Goal: Book appointment/travel/reservation

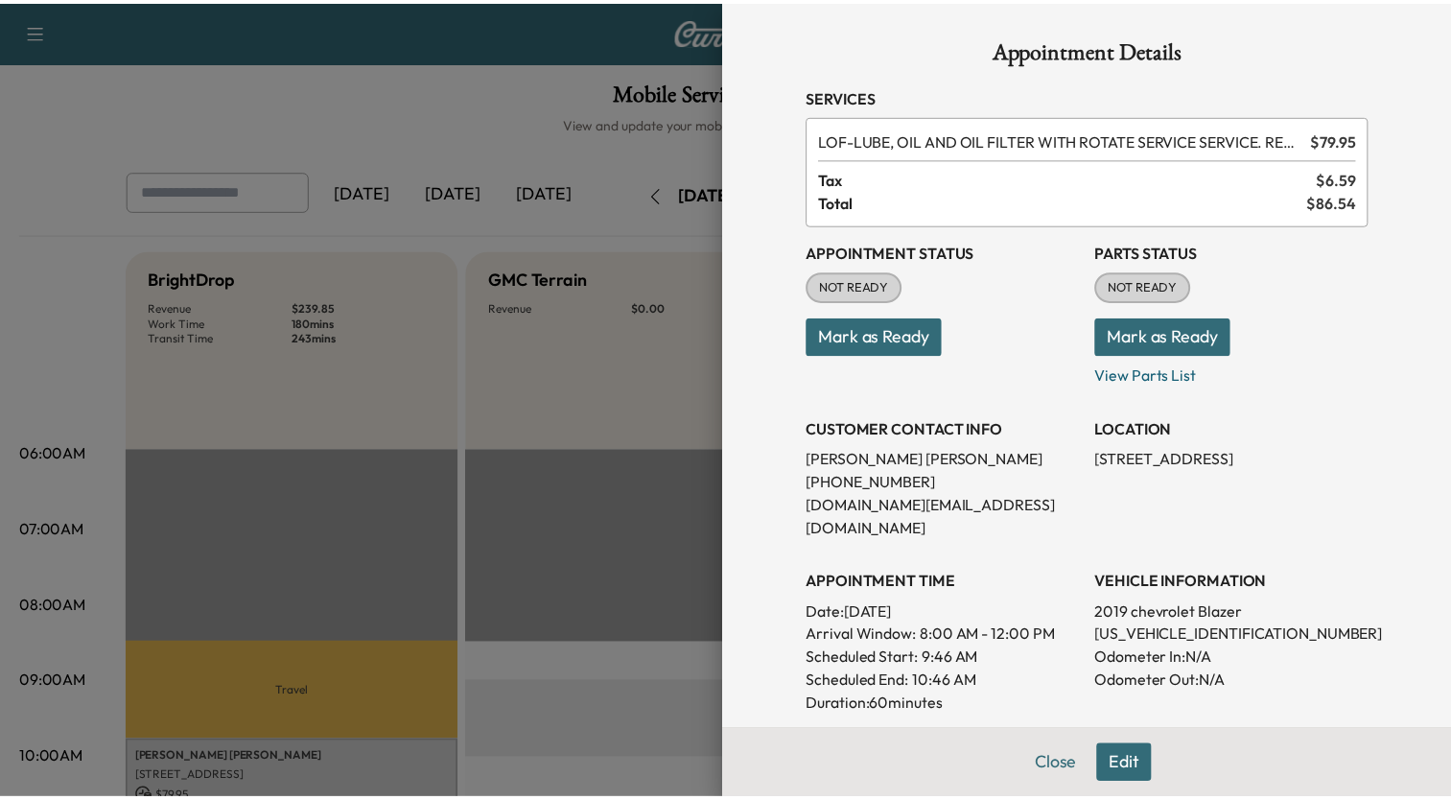
scroll to position [383, 0]
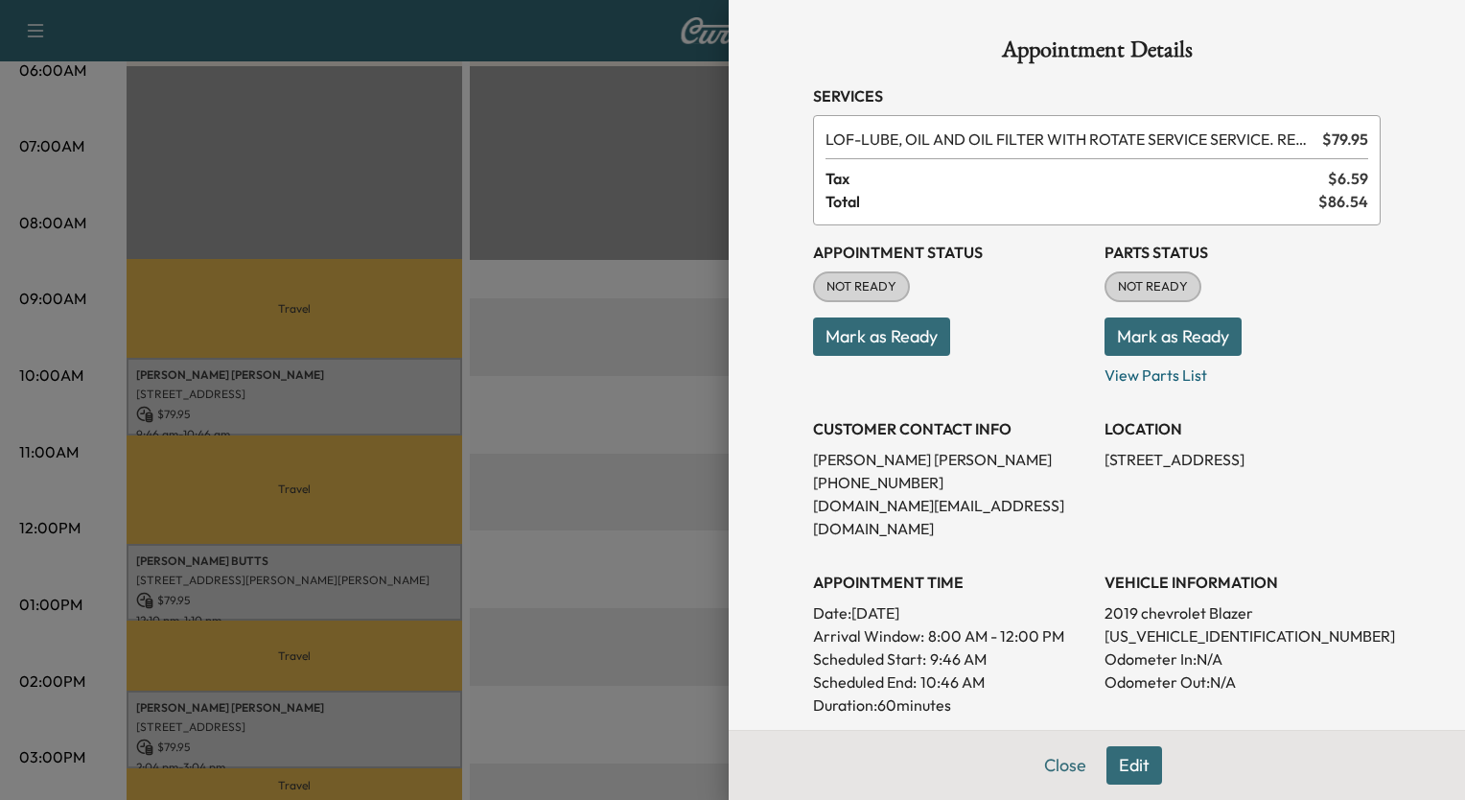
click at [671, 98] on div at bounding box center [732, 400] width 1465 height 800
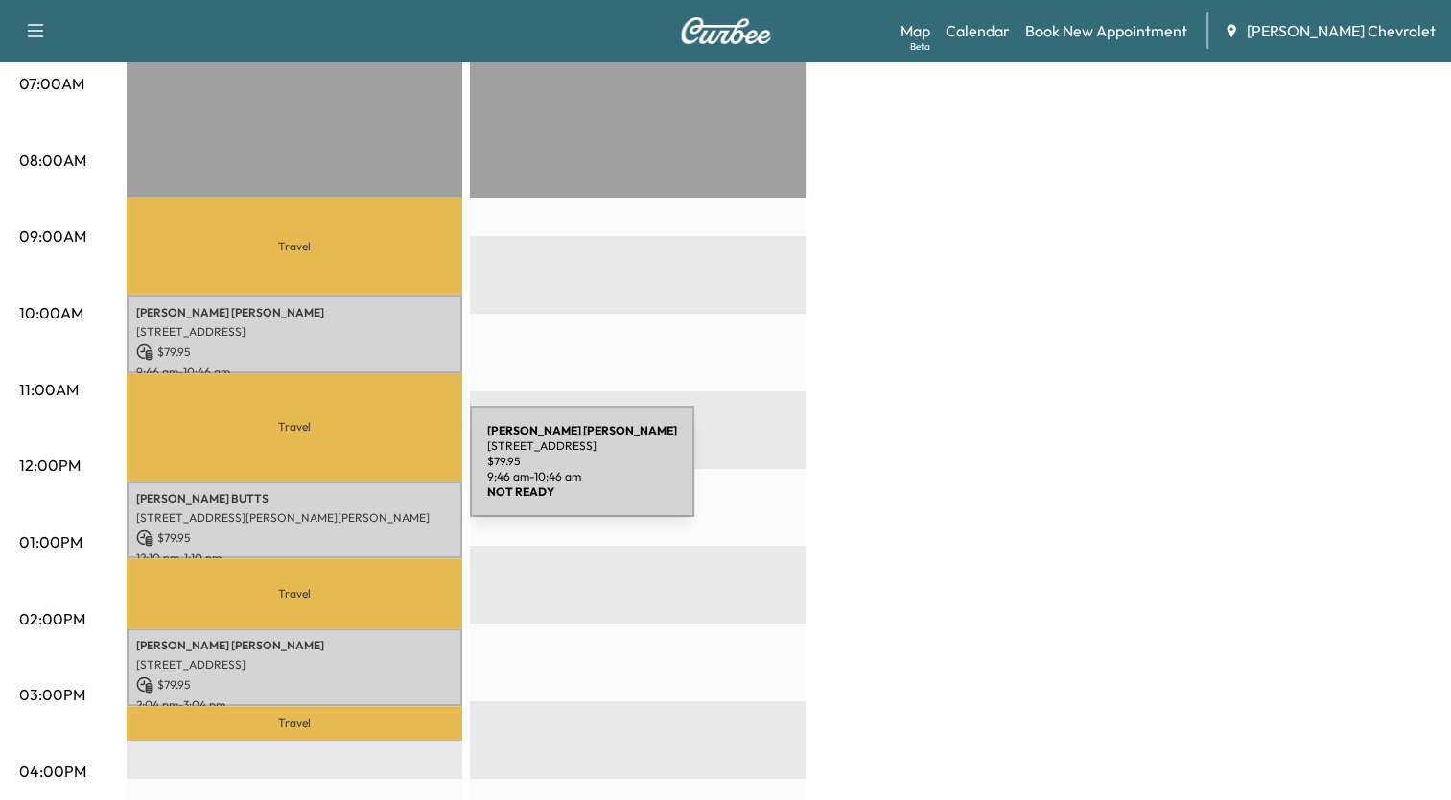
scroll to position [479, 0]
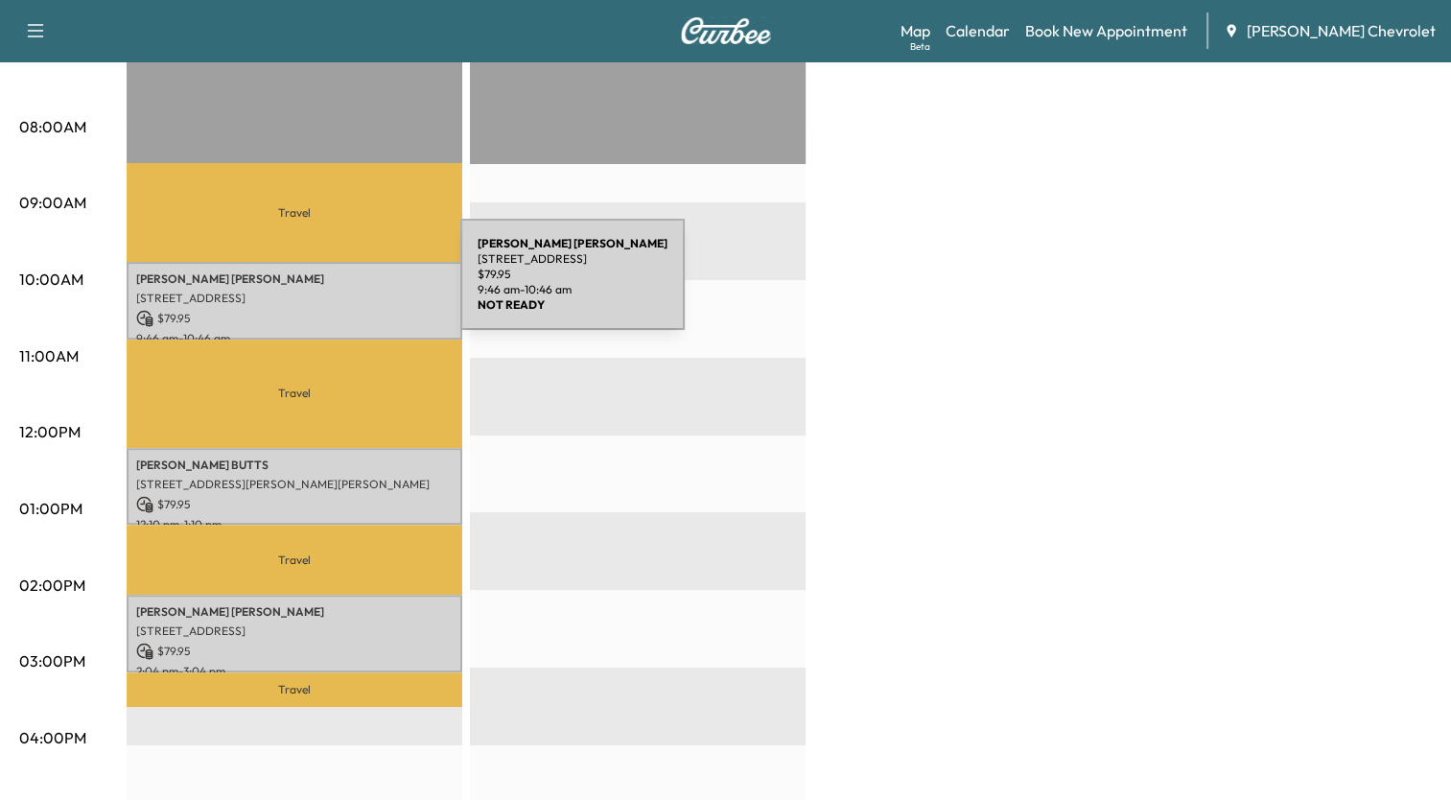
click at [316, 290] on p "[STREET_ADDRESS]" at bounding box center [294, 297] width 316 height 15
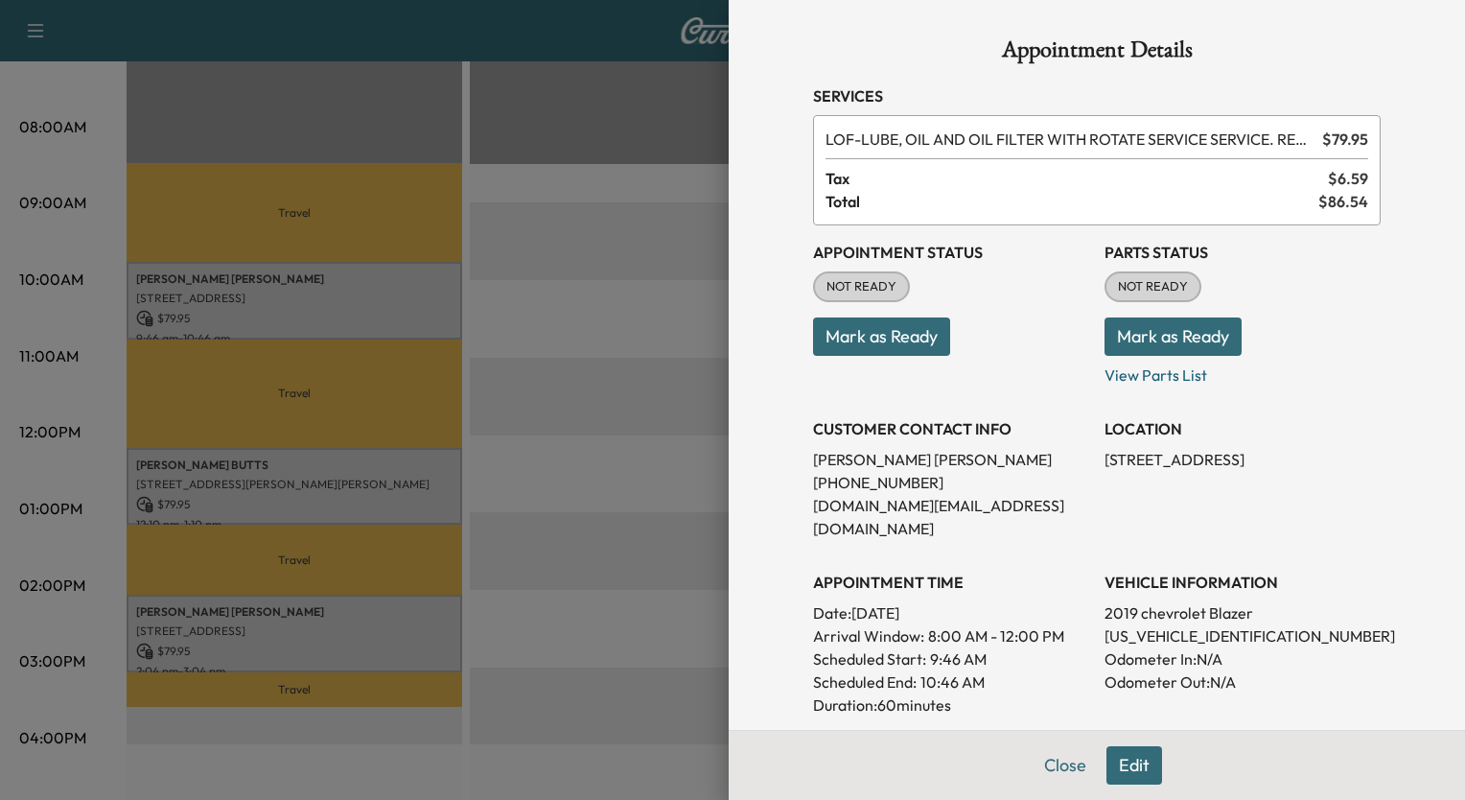
click at [630, 335] on div at bounding box center [732, 400] width 1465 height 800
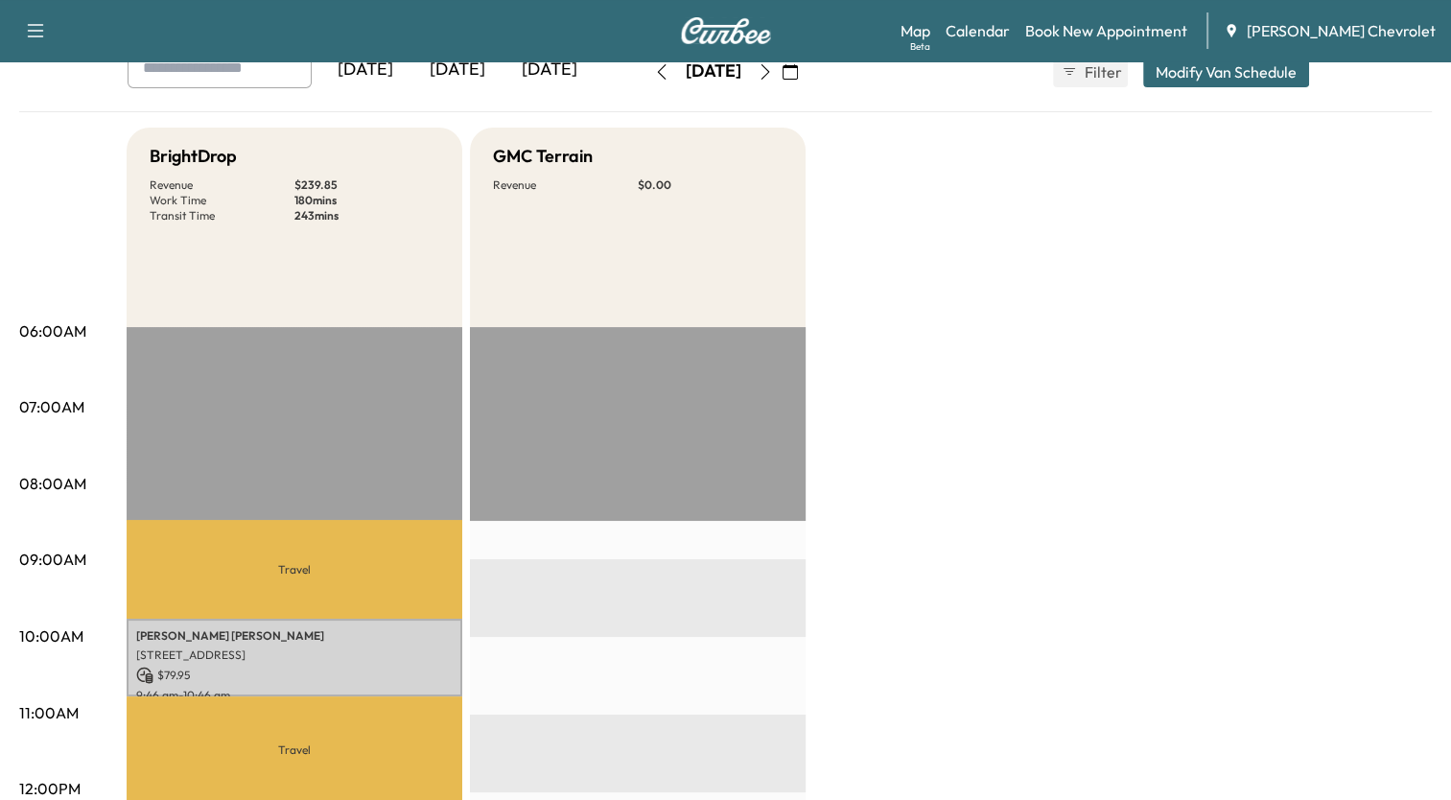
scroll to position [0, 0]
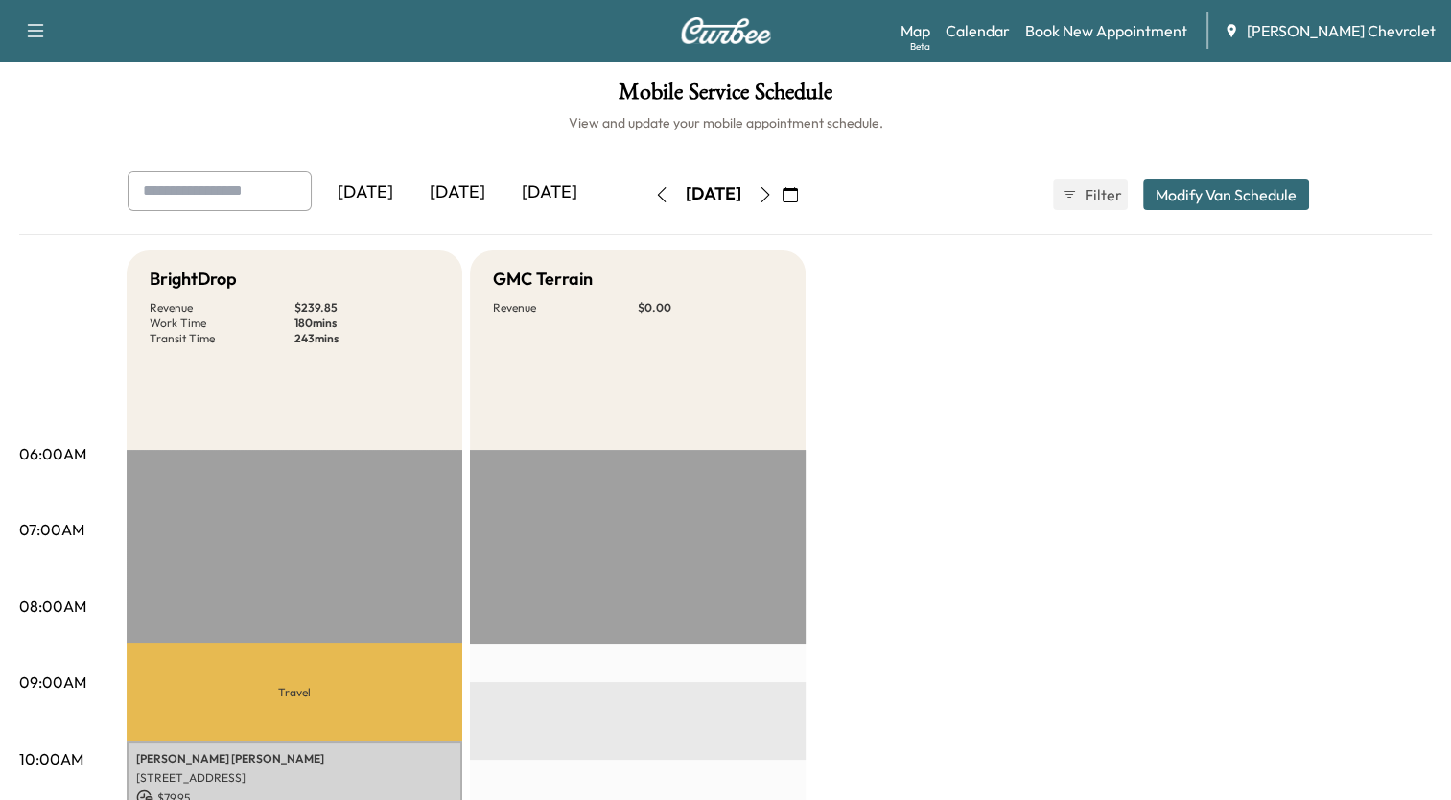
click at [773, 195] on icon "button" at bounding box center [764, 194] width 15 height 15
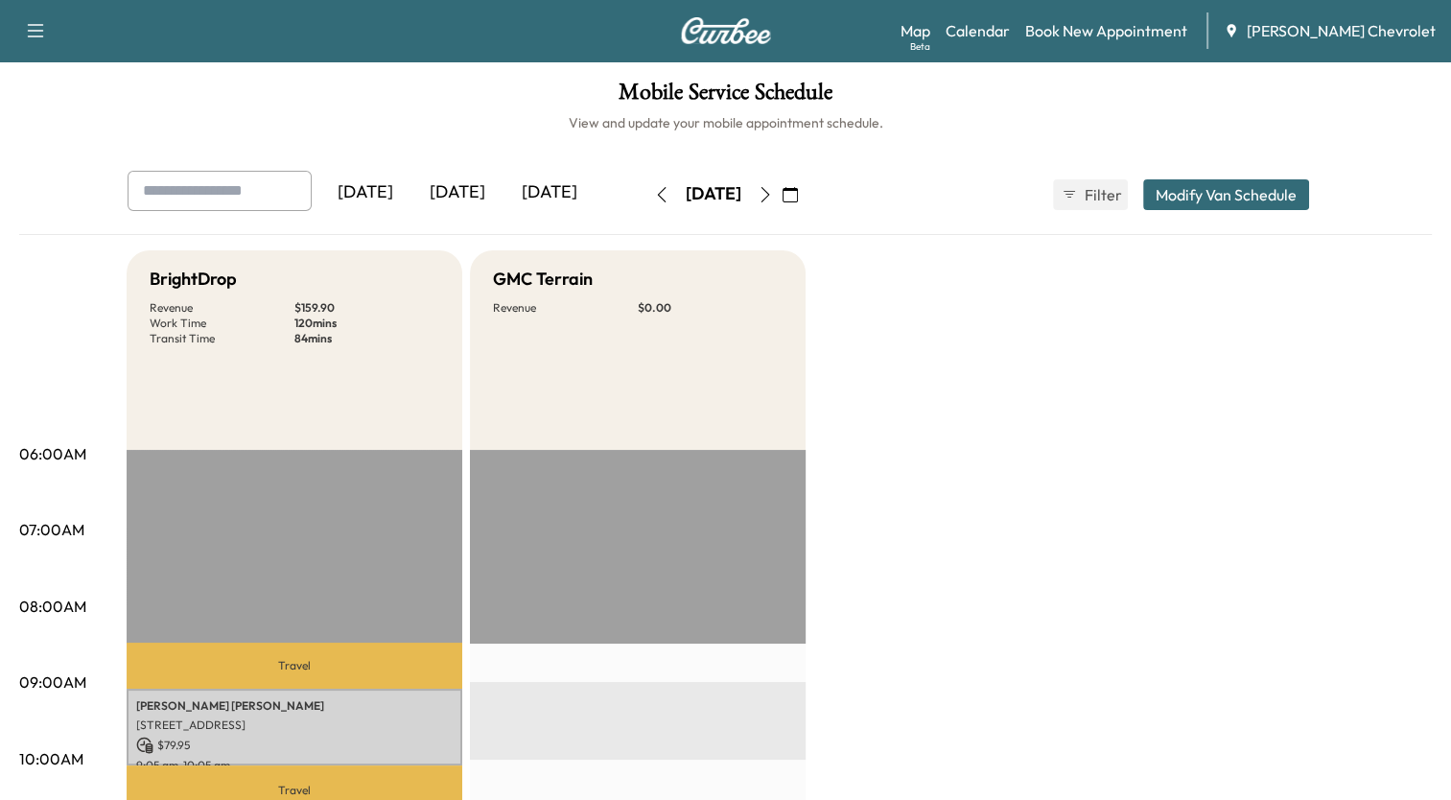
click at [781, 198] on button "button" at bounding box center [765, 194] width 33 height 31
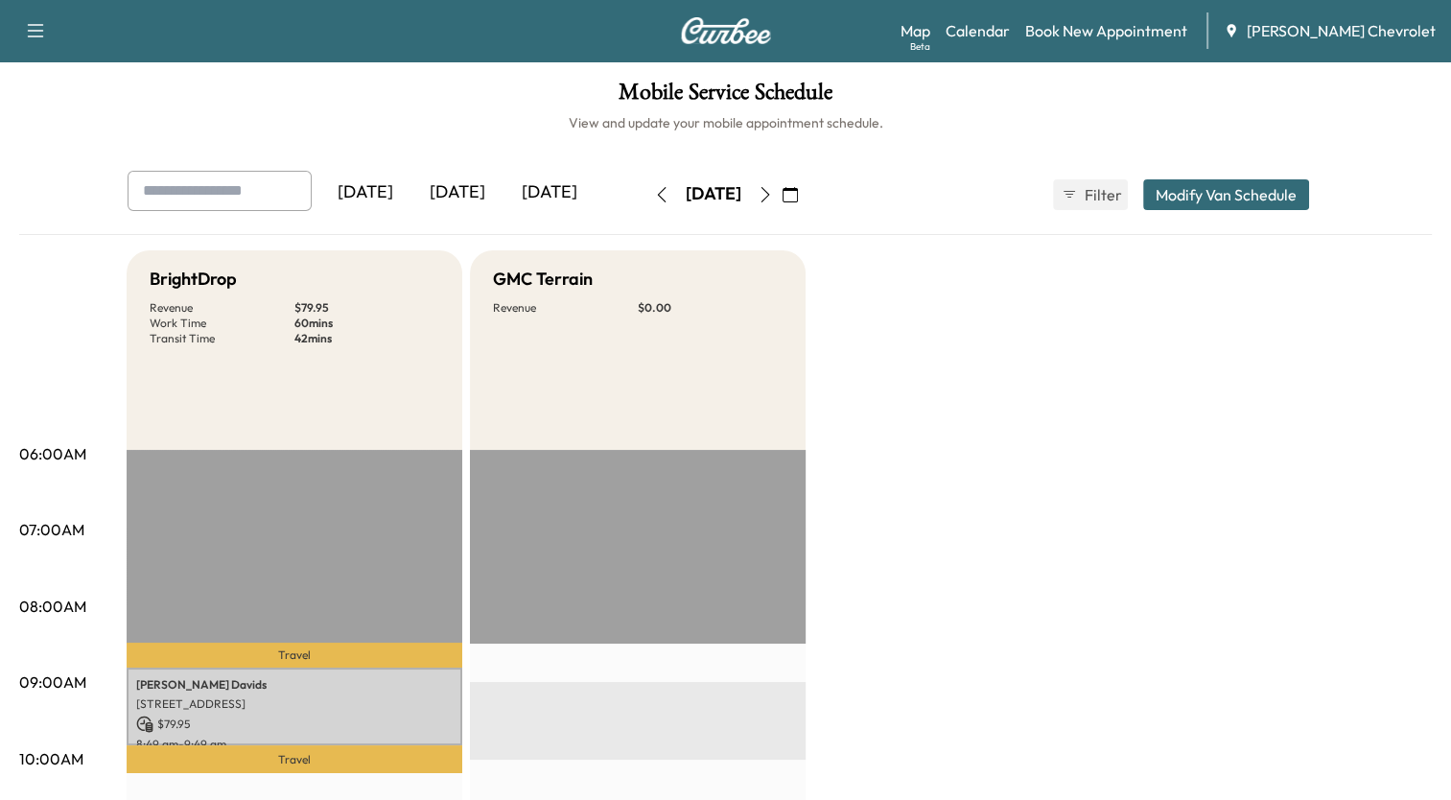
click at [654, 197] on icon "button" at bounding box center [661, 194] width 15 height 15
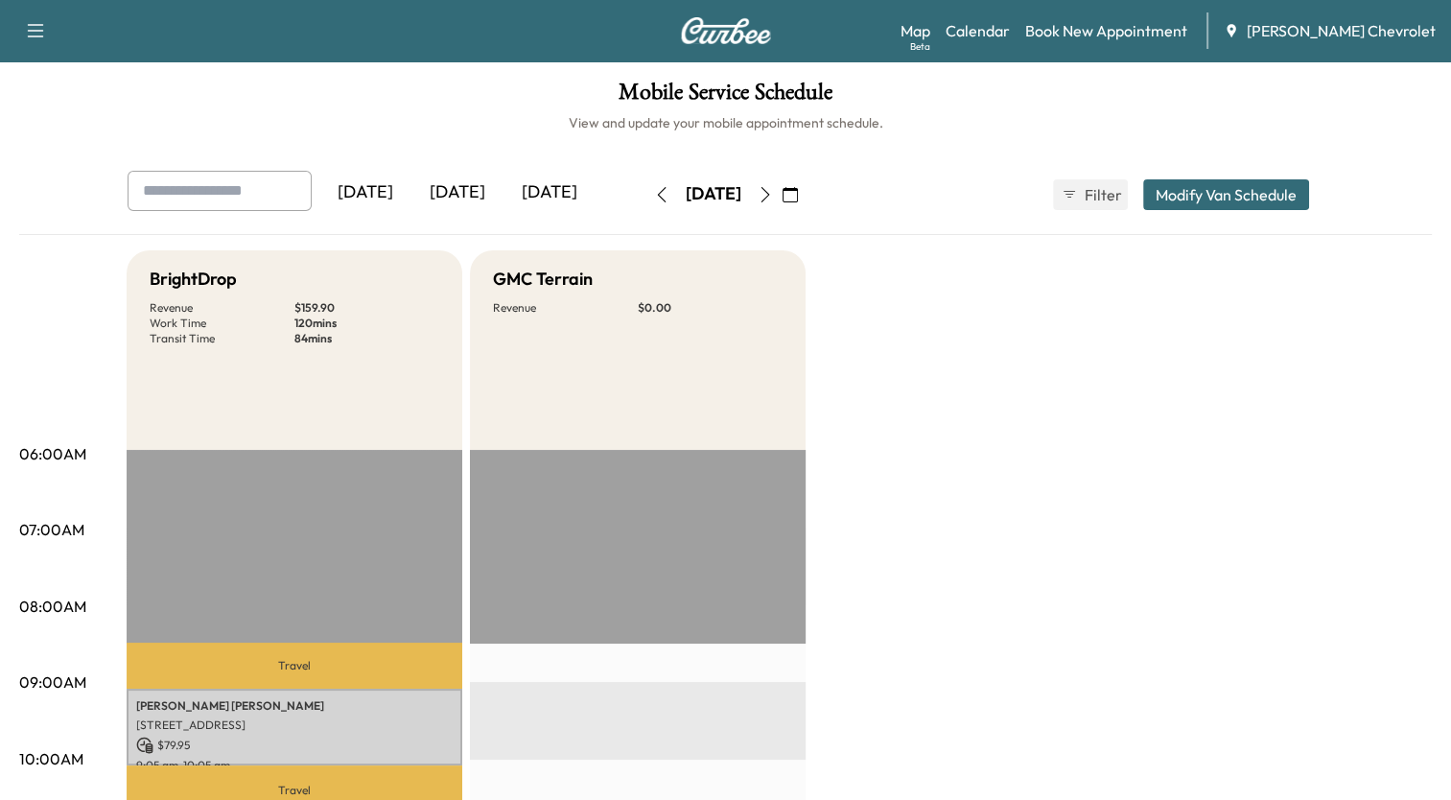
click at [645, 197] on button "button" at bounding box center [661, 194] width 33 height 31
